Goal: Find specific page/section: Find specific page/section

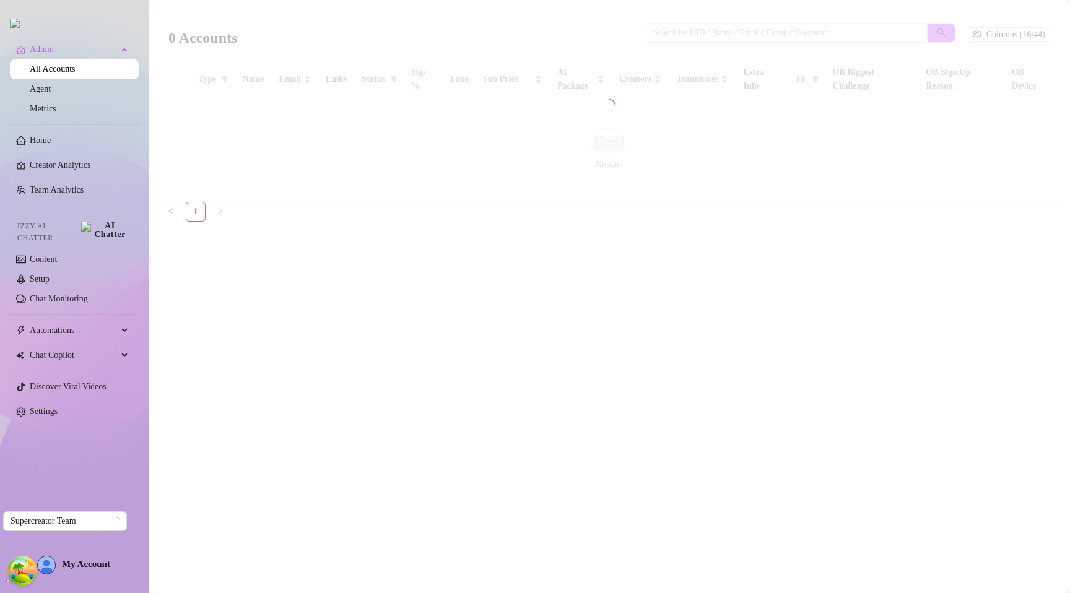
click at [386, 175] on div at bounding box center [609, 105] width 897 height 193
click at [310, 30] on div at bounding box center [609, 105] width 897 height 193
click at [418, 191] on div at bounding box center [609, 105] width 897 height 193
click at [425, 256] on main "0 Accounts Columns (16/44) Type Name Email Links Status Top % Fans Sub Price AI…" at bounding box center [609, 296] width 921 height 593
click at [334, 276] on main "0 Accounts Columns (16/44) Type Name Email Links Status Top % Fans Sub Price AI…" at bounding box center [609, 296] width 921 height 593
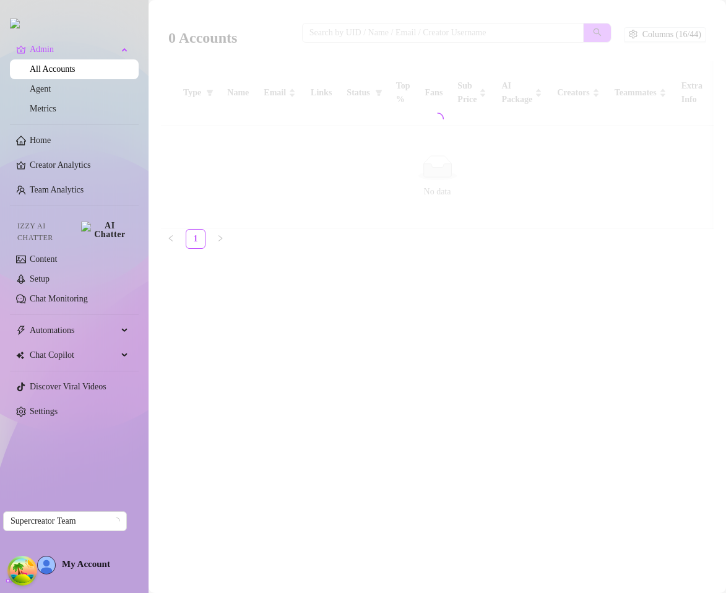
click at [616, 305] on main "0 Accounts Columns (16/44) Type Name Email Links Status Top % Fans Sub Price AI…" at bounding box center [438, 296] width 578 height 593
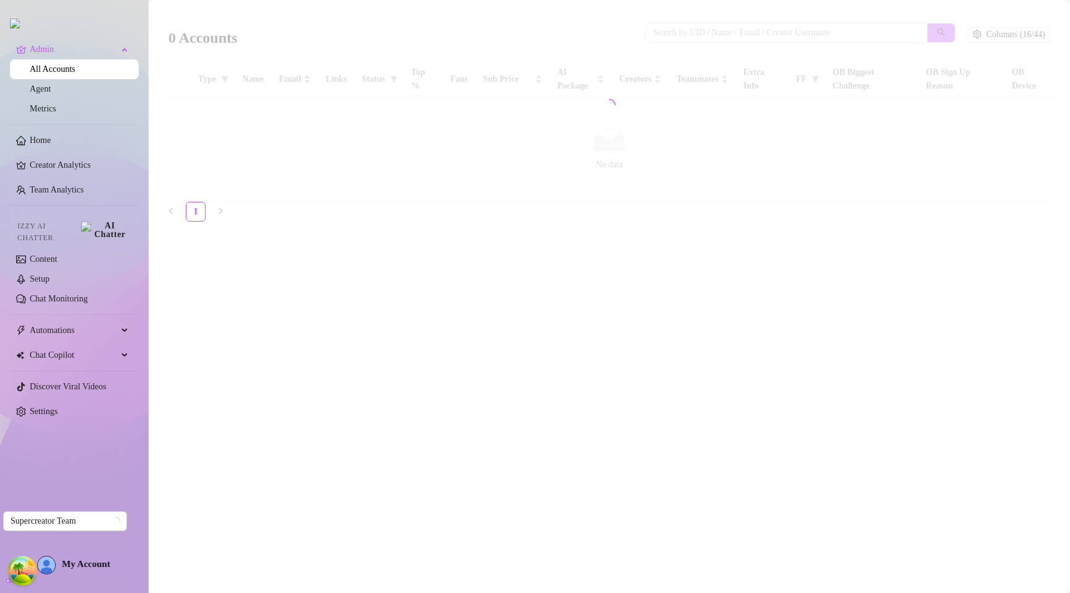
click at [414, 318] on main "0 Accounts Columns (16/44) Type Name Email Links Status Top % Fans Sub Price AI…" at bounding box center [609, 296] width 921 height 593
click at [651, 306] on main "0 Accounts Columns (16/44) Type Name Email Links Status Top % Fans Sub Price AI…" at bounding box center [609, 296] width 921 height 593
click at [557, 326] on main "0 Accounts Columns (16/44) Type Name Email Links Status Top % Fans Sub Price AI…" at bounding box center [609, 296] width 921 height 593
click at [452, 243] on main "0 Accounts Columns (16/44) Type Name Email Links Status Top % Fans Sub Price AI…" at bounding box center [609, 296] width 921 height 593
click at [483, 319] on main "0 Accounts Columns (16/44) Type Name Email Links Status Top % Fans Sub Price AI…" at bounding box center [609, 296] width 921 height 593
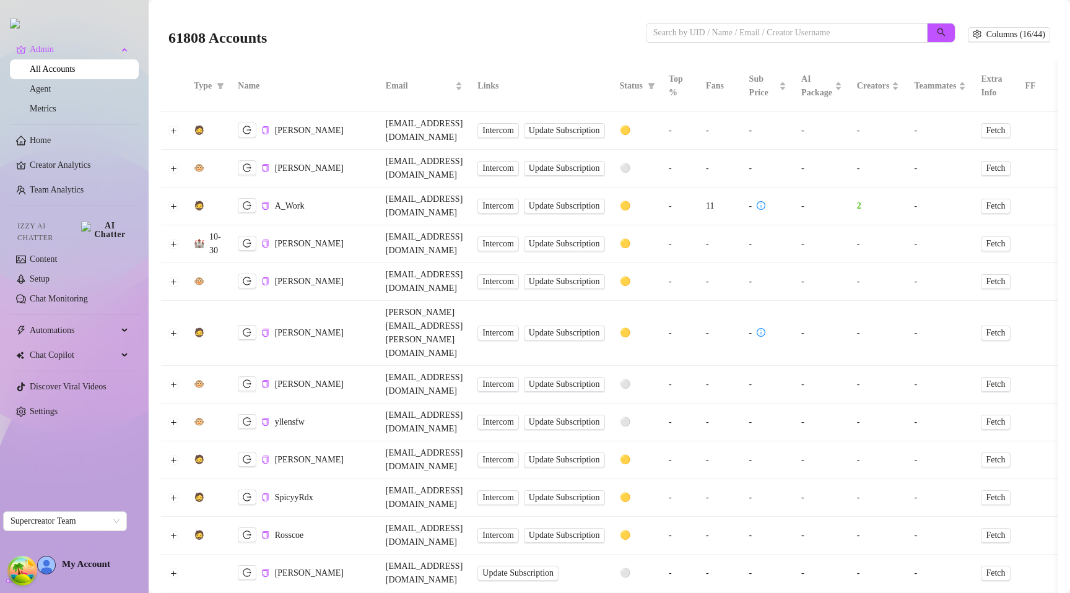
click at [383, 56] on div "61808 Accounts Columns (16/44)" at bounding box center [609, 35] width 897 height 52
click at [170, 239] on button "Expand row" at bounding box center [174, 244] width 10 height 10
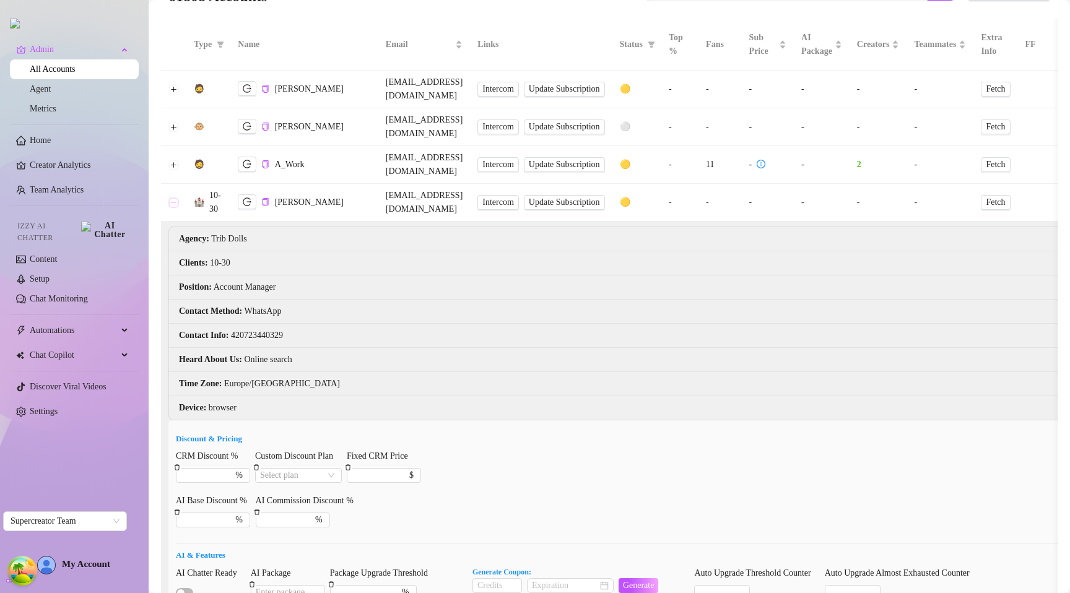
scroll to position [40, 0]
click at [178, 199] on button "Collapse row" at bounding box center [174, 204] width 10 height 10
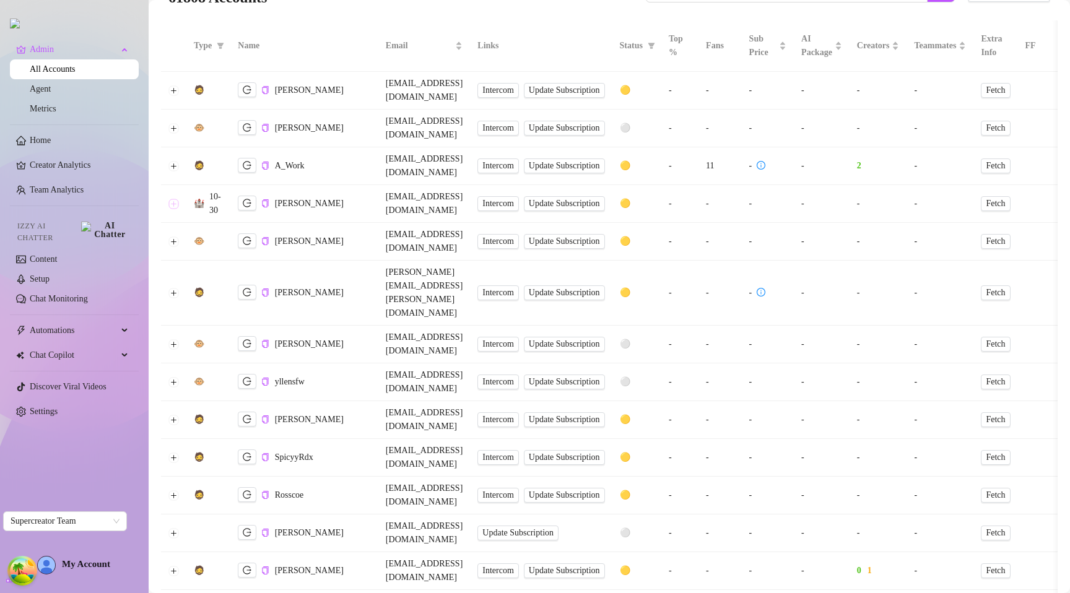
click at [177, 199] on button "Expand row" at bounding box center [174, 204] width 10 height 10
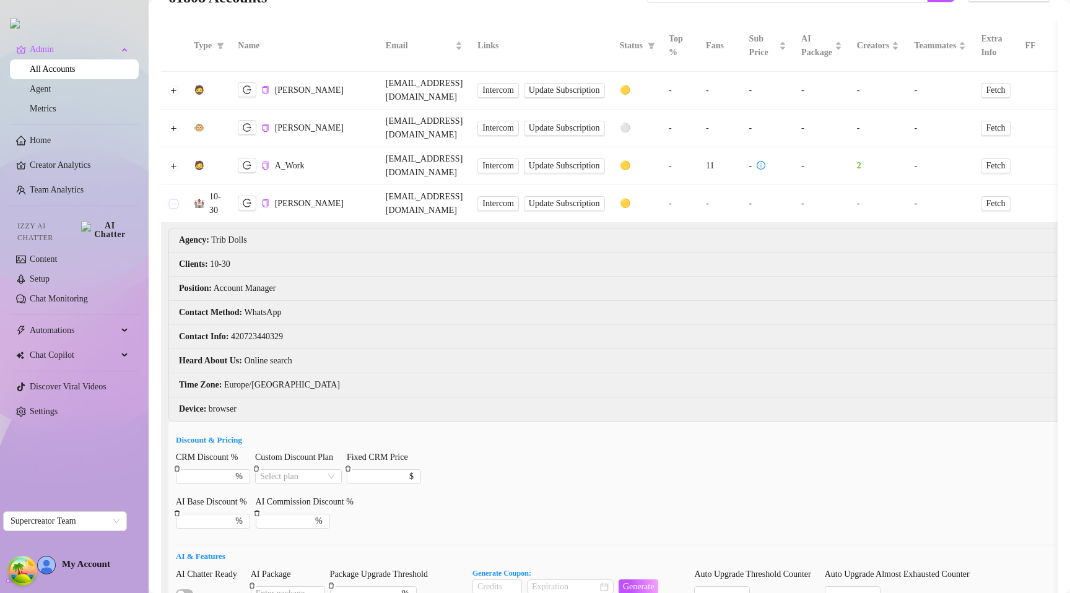
click at [177, 199] on button "Collapse row" at bounding box center [174, 204] width 10 height 10
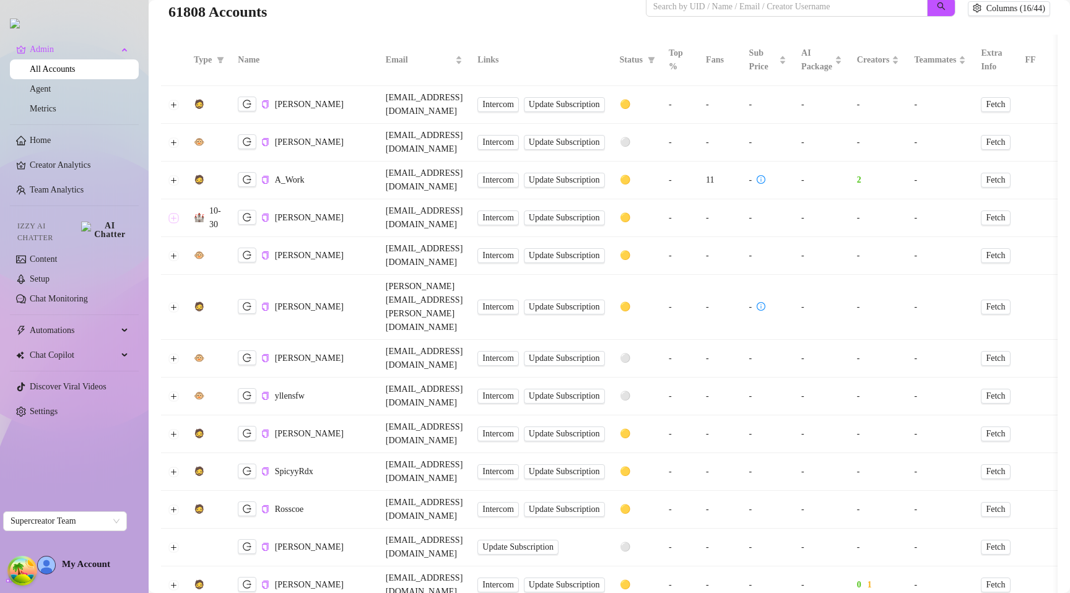
scroll to position [0, 0]
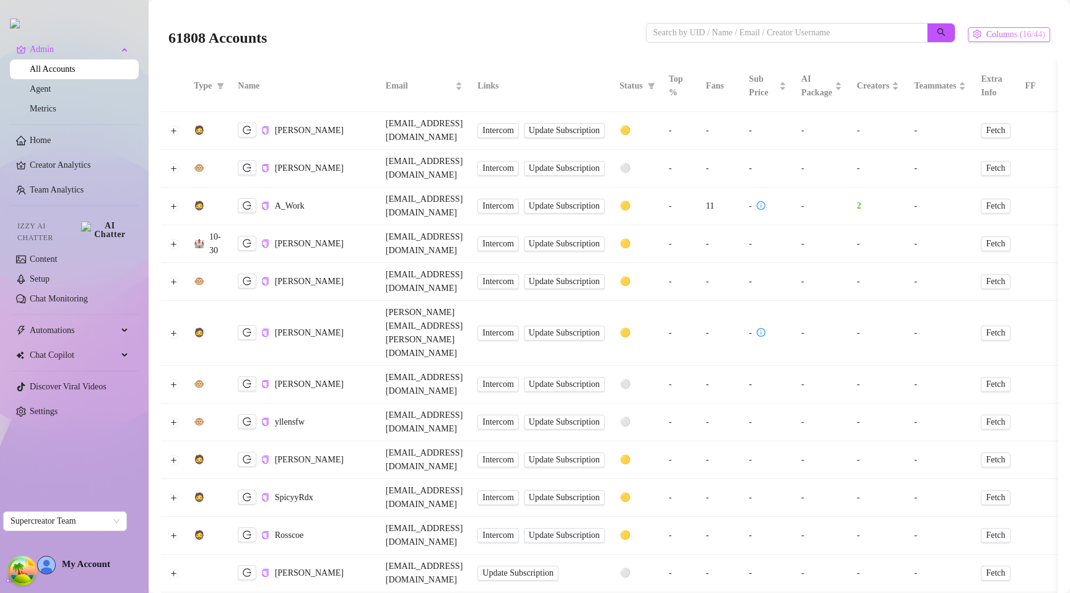
click at [992, 36] on span "Columns (16/44)" at bounding box center [1015, 35] width 59 height 10
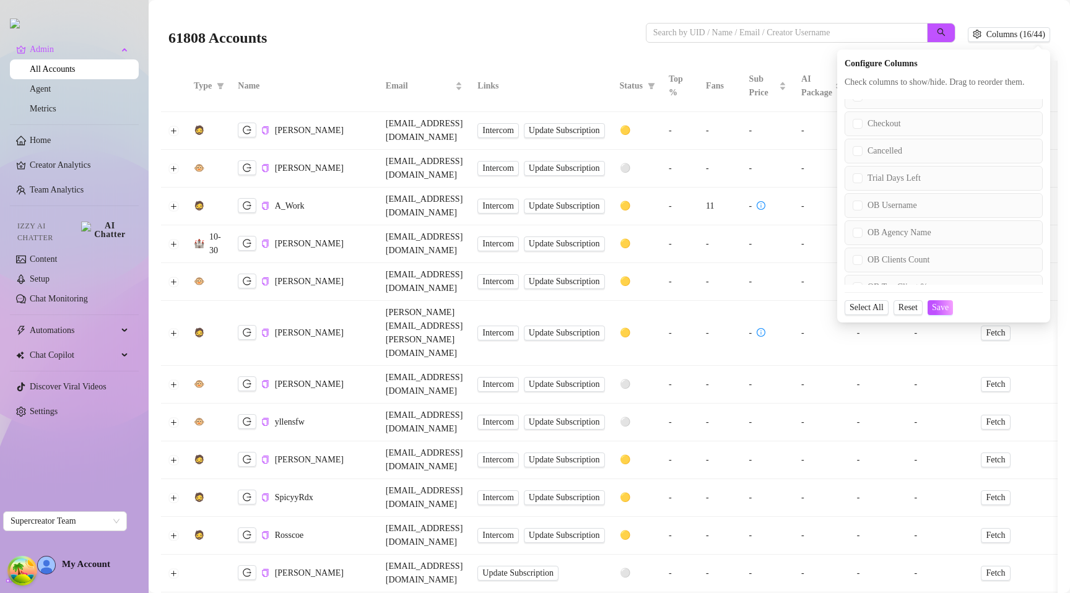
scroll to position [1015, 0]
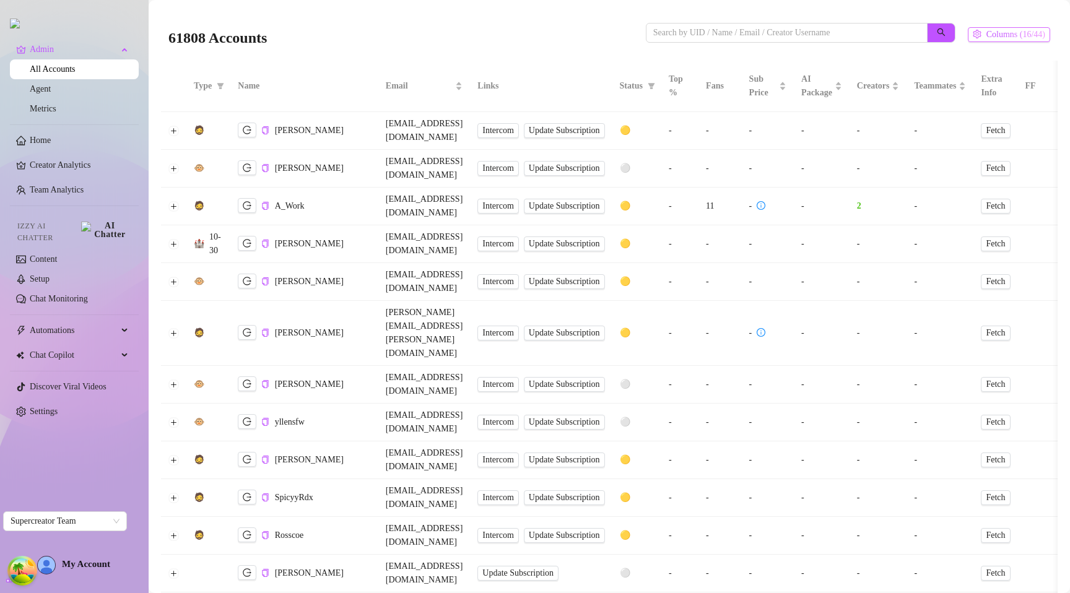
click at [1011, 35] on span "Columns (16/44)" at bounding box center [1015, 35] width 59 height 10
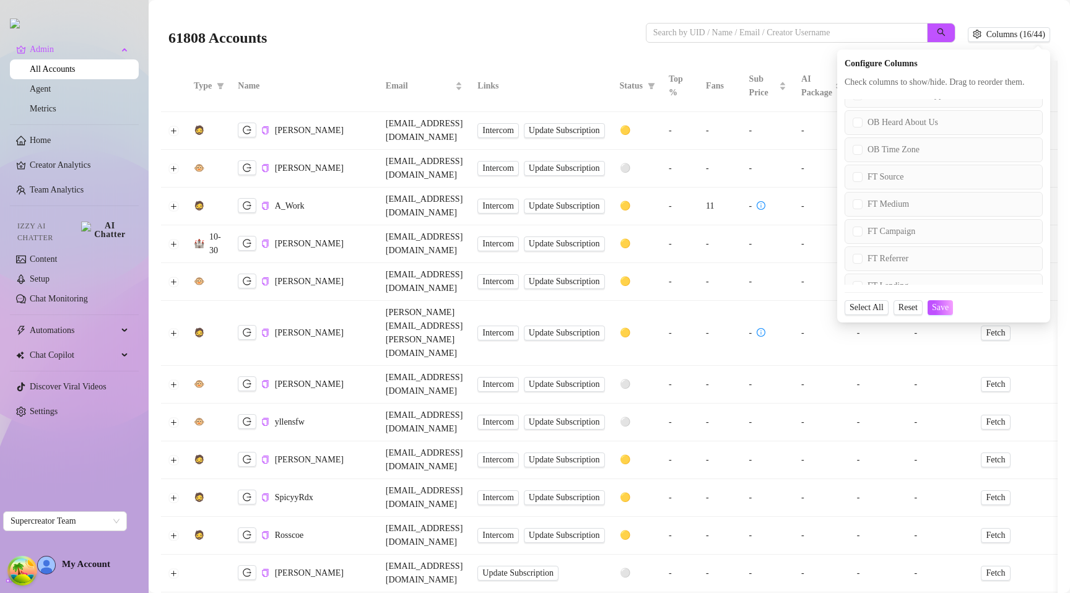
scroll to position [861, 0]
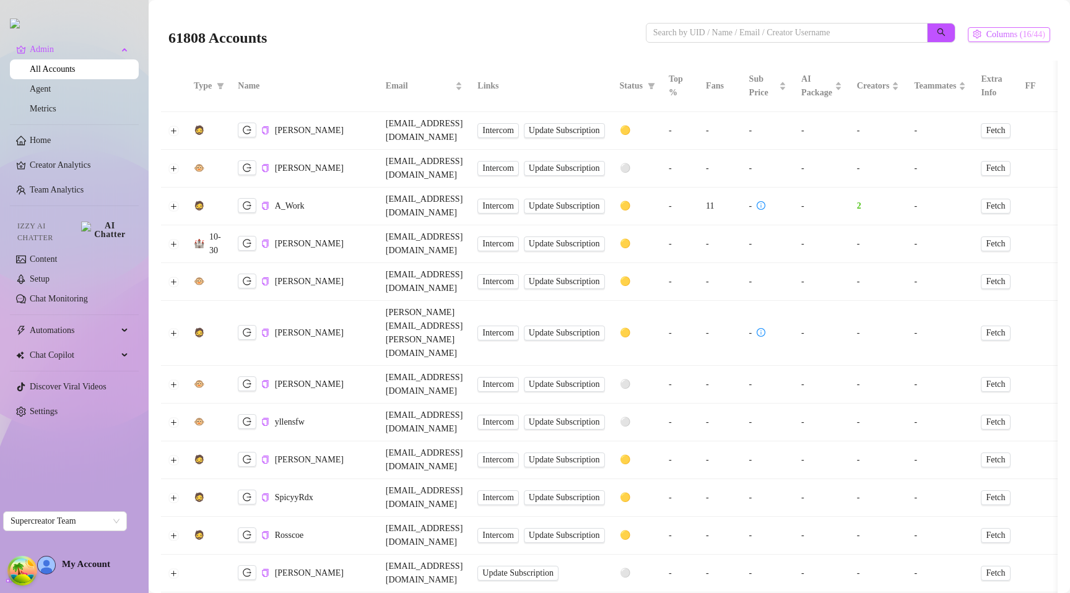
click at [994, 36] on span "Columns (16/44)" at bounding box center [1015, 35] width 59 height 10
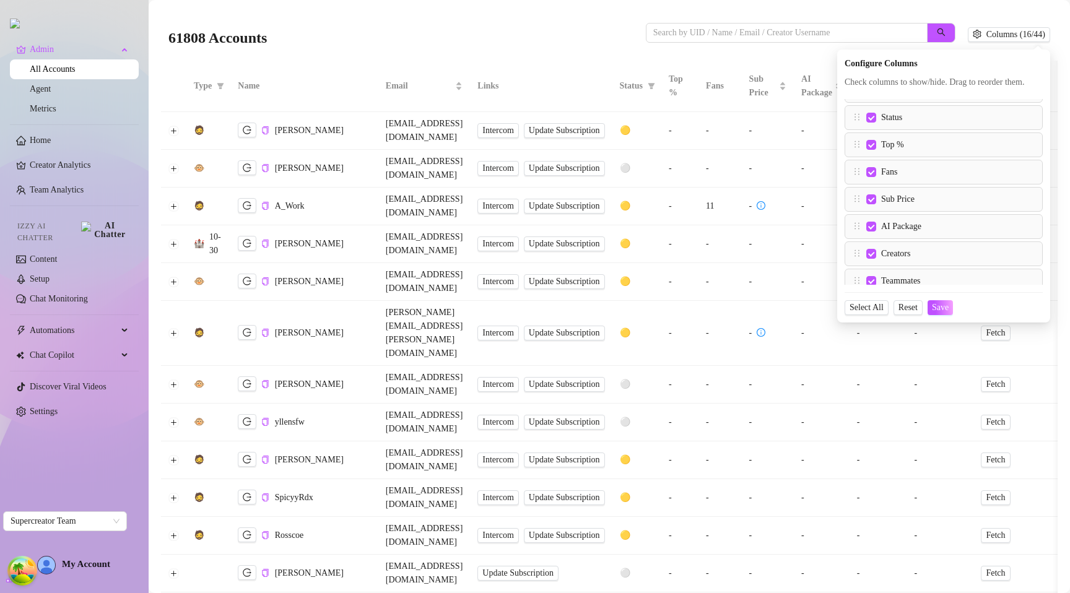
scroll to position [0, 0]
click at [861, 12] on div "61808 Accounts Columns (16/44) Configure Columns Check columns to show/hide. Dr…" at bounding box center [609, 35] width 897 height 52
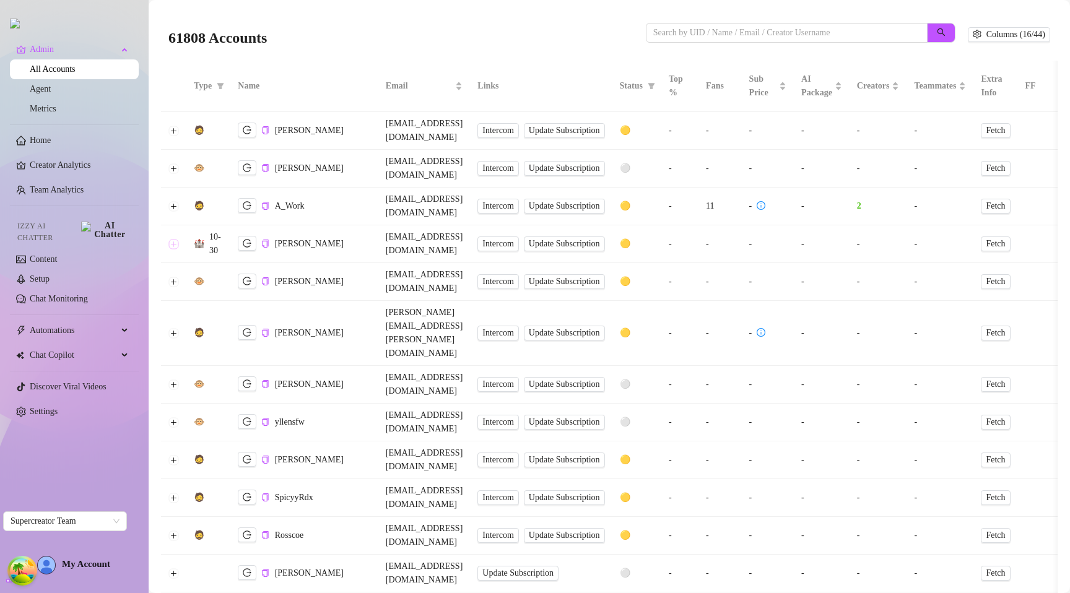
click at [174, 239] on button "Expand row" at bounding box center [174, 244] width 10 height 10
